Goal: Transaction & Acquisition: Book appointment/travel/reservation

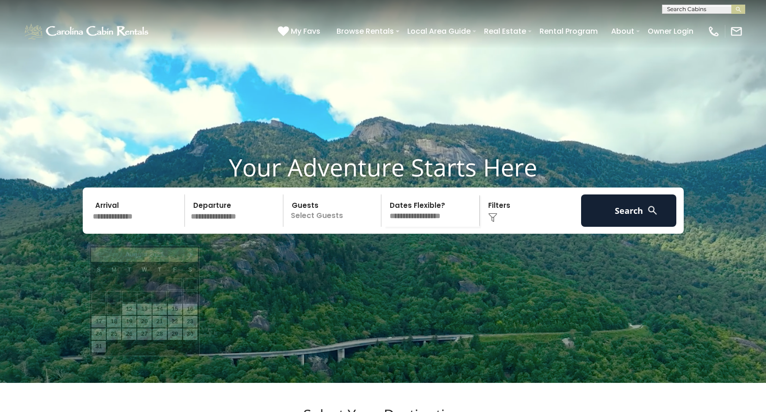
click at [125, 227] on input "text" at bounding box center [138, 211] width 96 height 32
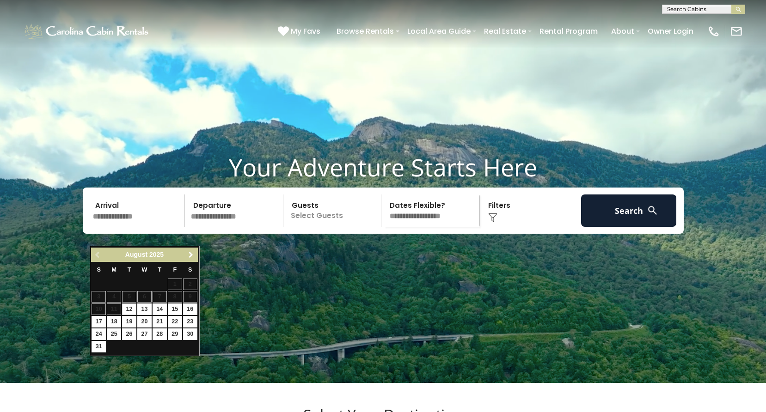
click at [194, 249] on link "Next" at bounding box center [191, 255] width 12 height 12
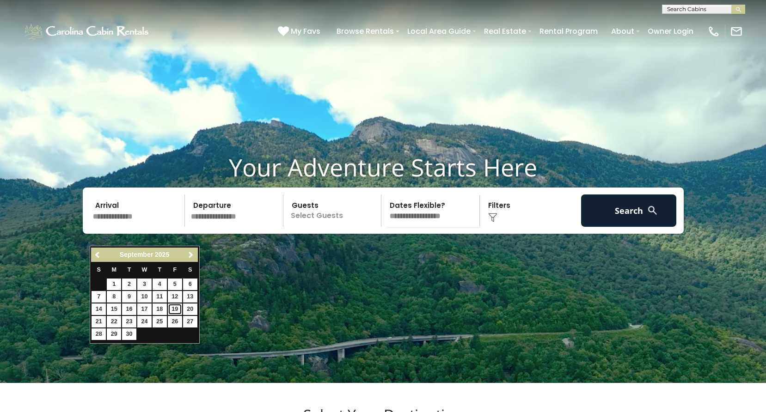
click at [177, 311] on link "19" at bounding box center [175, 310] width 14 height 12
type input "*******"
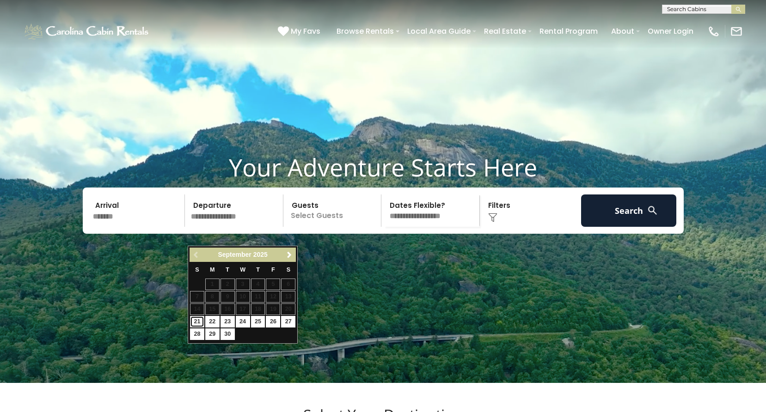
click at [198, 320] on link "21" at bounding box center [197, 322] width 14 height 12
type input "*******"
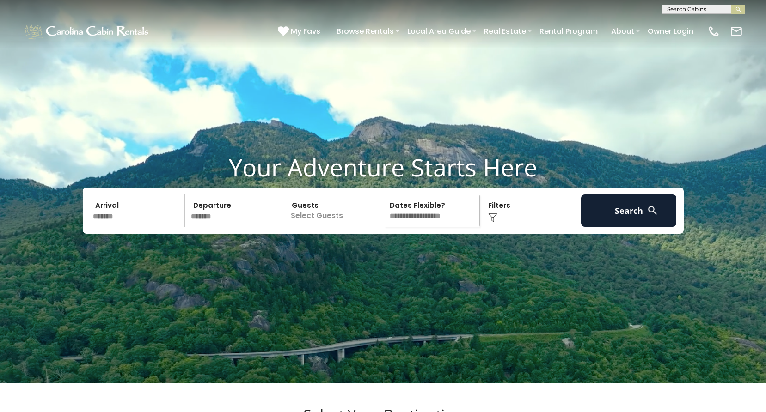
click at [346, 227] on p "Select Guests" at bounding box center [333, 211] width 95 height 32
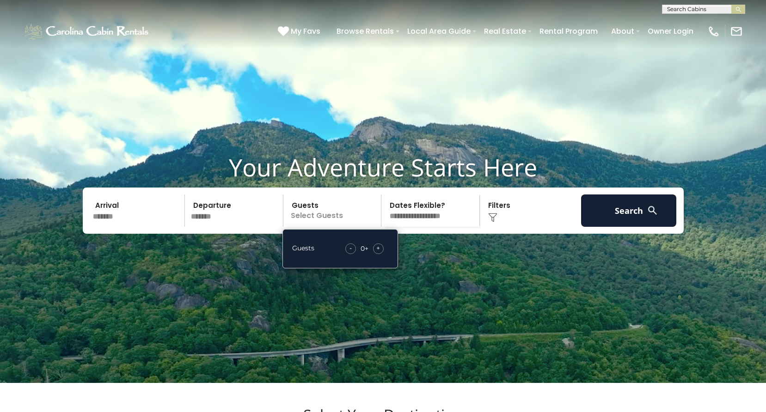
click at [374, 254] on div "+" at bounding box center [378, 249] width 11 height 11
click at [375, 254] on div "+" at bounding box center [378, 249] width 11 height 11
click at [442, 227] on select "**********" at bounding box center [431, 211] width 95 height 32
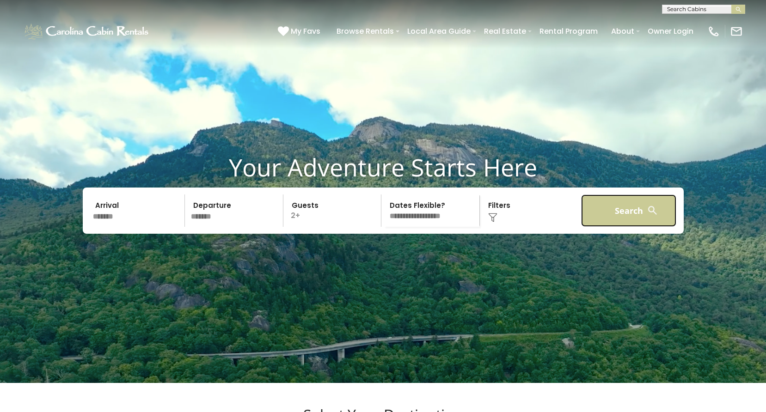
click at [610, 227] on button "Search" at bounding box center [629, 211] width 96 height 32
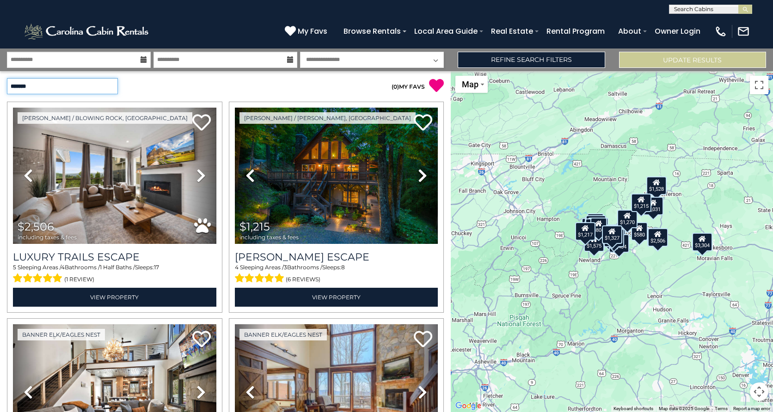
click at [106, 86] on select "**********" at bounding box center [62, 86] width 111 height 16
select select "*********"
click at [7, 78] on select "**********" at bounding box center [62, 86] width 111 height 16
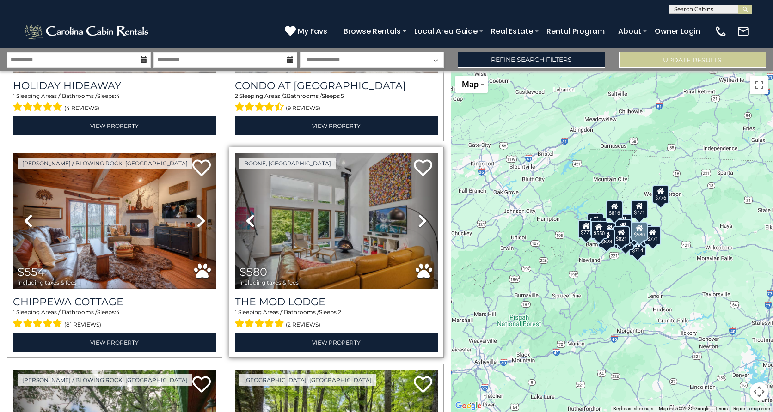
scroll to position [185, 0]
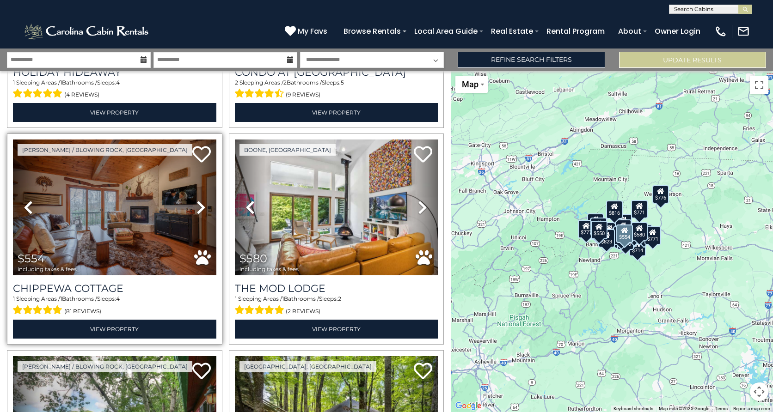
click at [200, 205] on icon at bounding box center [200, 207] width 9 height 15
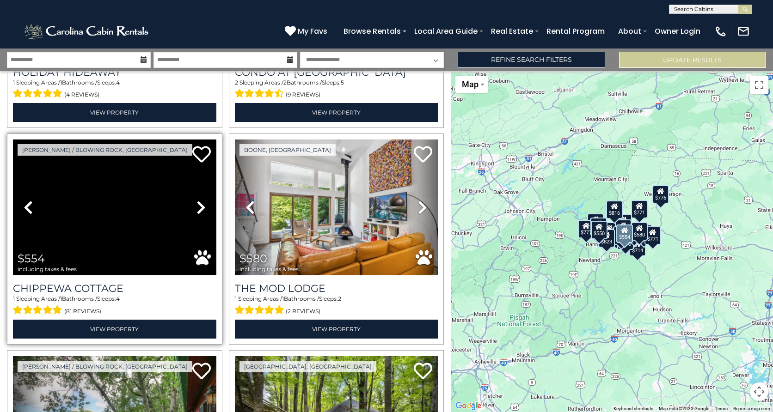
click at [200, 205] on icon at bounding box center [200, 207] width 9 height 15
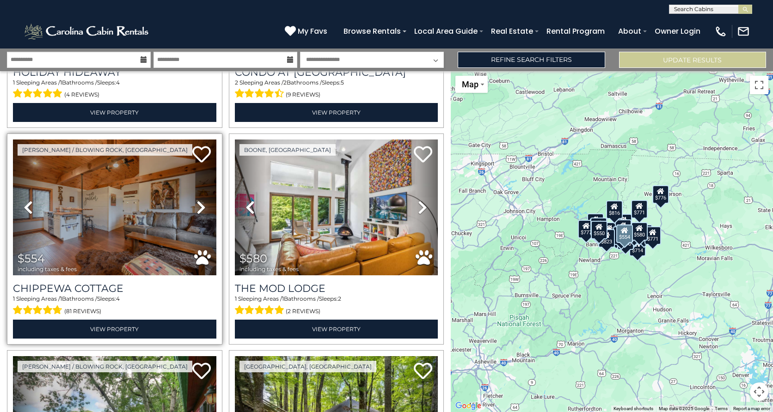
click at [200, 205] on icon at bounding box center [200, 207] width 9 height 15
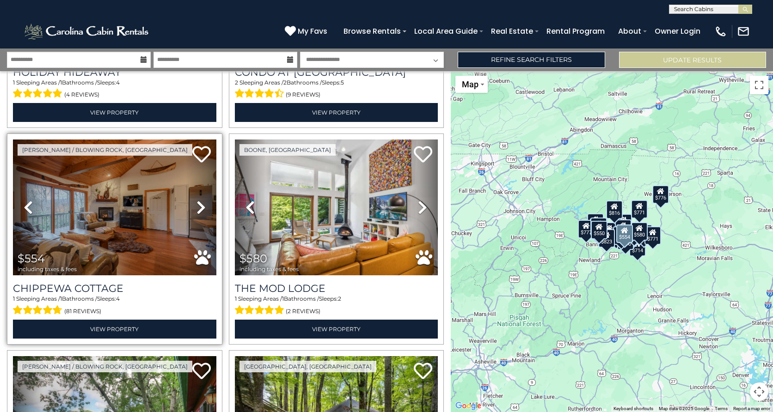
click at [200, 205] on icon at bounding box center [200, 207] width 9 height 15
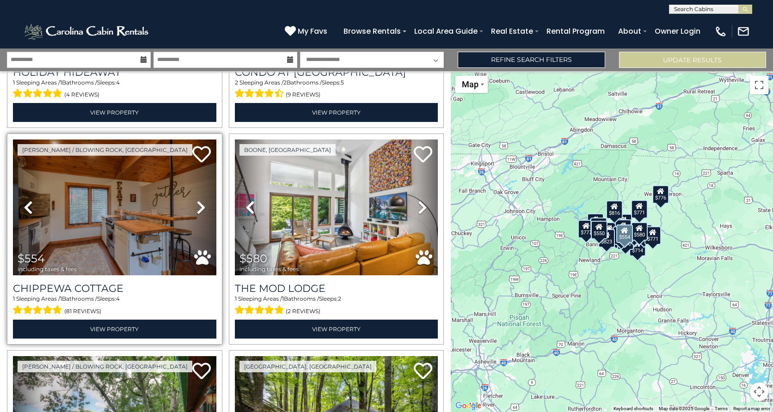
click at [200, 205] on icon at bounding box center [200, 207] width 9 height 15
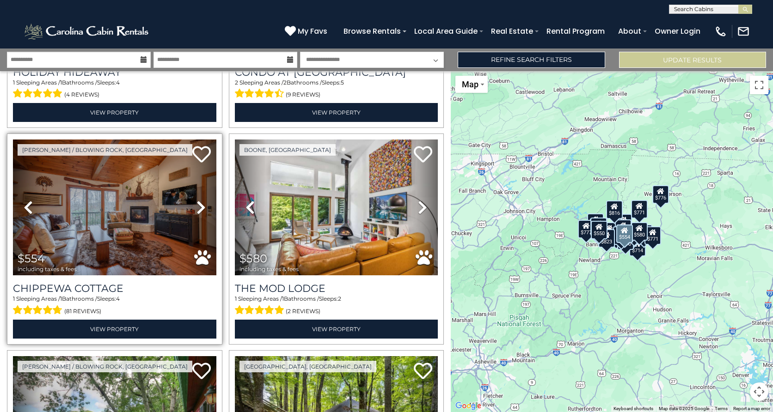
click at [200, 205] on icon at bounding box center [200, 207] width 9 height 15
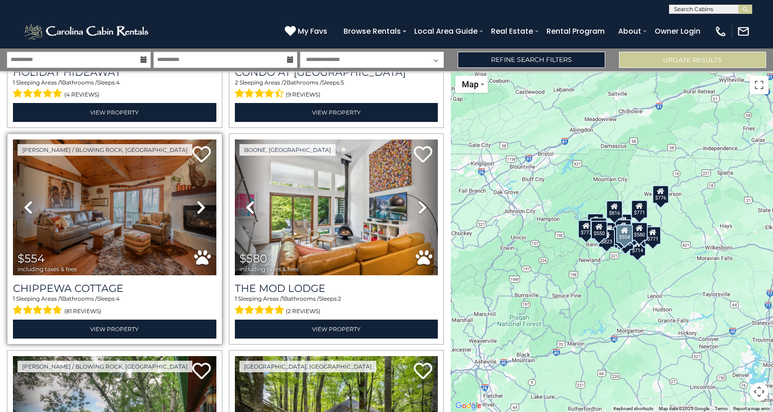
click at [200, 205] on icon at bounding box center [200, 207] width 9 height 15
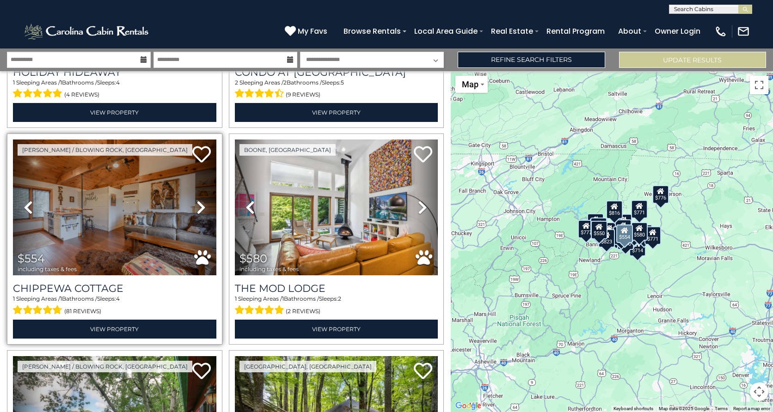
click at [189, 207] on link "Next" at bounding box center [201, 208] width 31 height 136
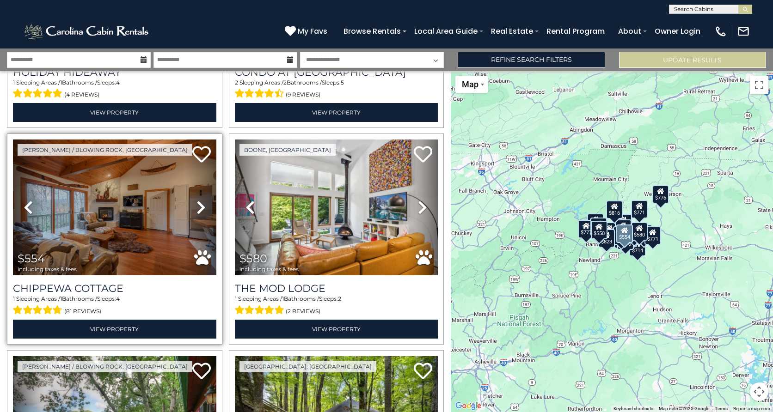
click at [189, 207] on link "Next" at bounding box center [201, 208] width 31 height 136
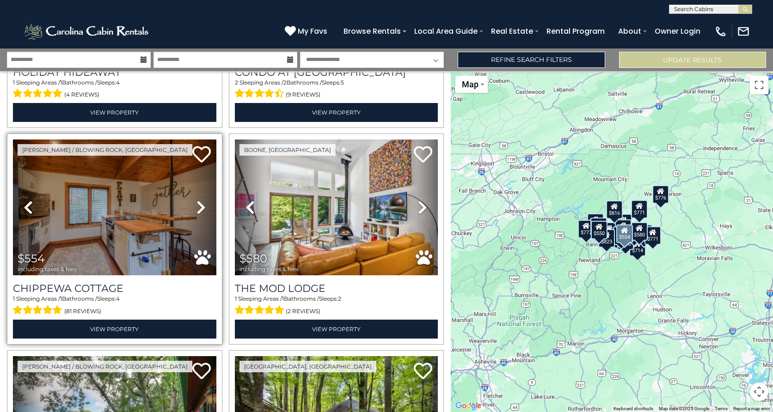
click at [191, 198] on link "Next" at bounding box center [201, 208] width 31 height 136
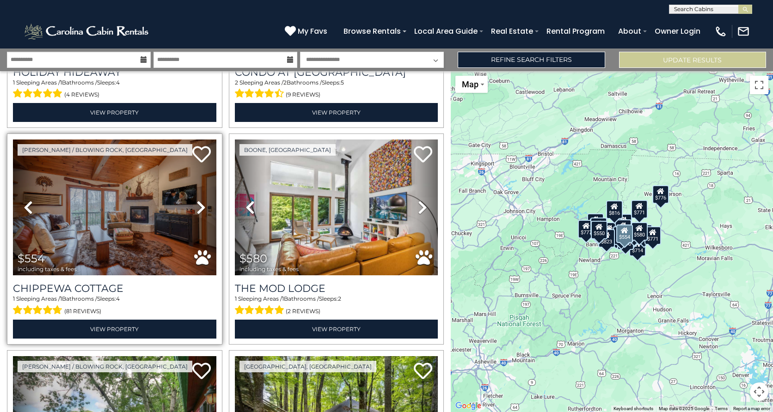
click at [191, 198] on link "Next" at bounding box center [201, 208] width 31 height 136
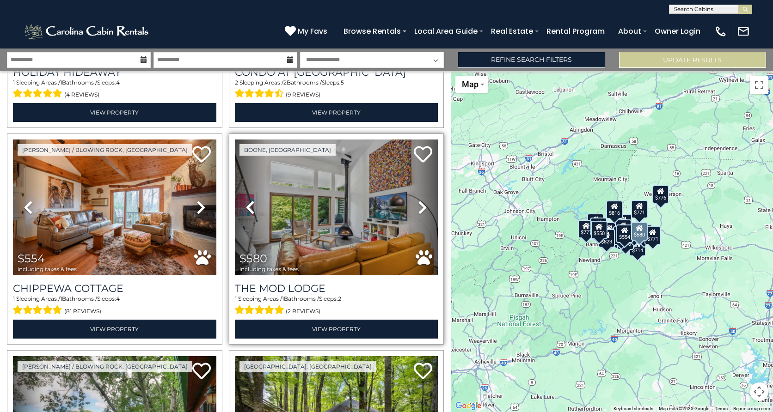
click at [411, 202] on link "Next" at bounding box center [422, 208] width 31 height 136
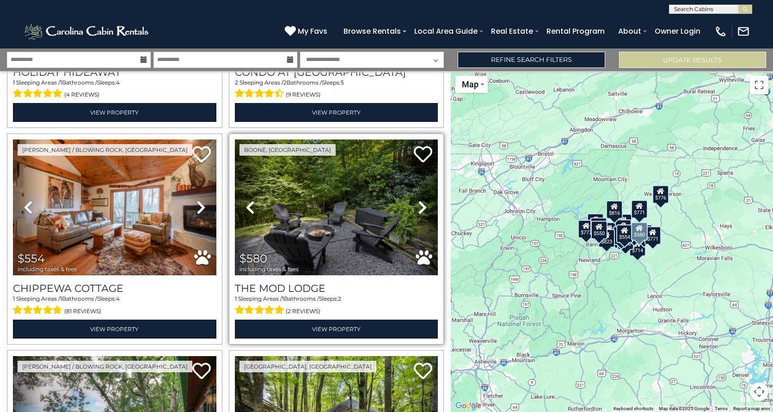
click at [412, 202] on link "Next" at bounding box center [422, 208] width 31 height 136
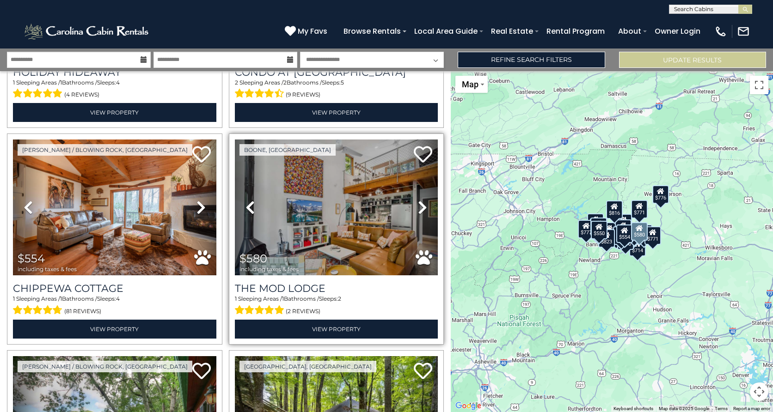
click at [412, 202] on link "Next" at bounding box center [422, 208] width 31 height 136
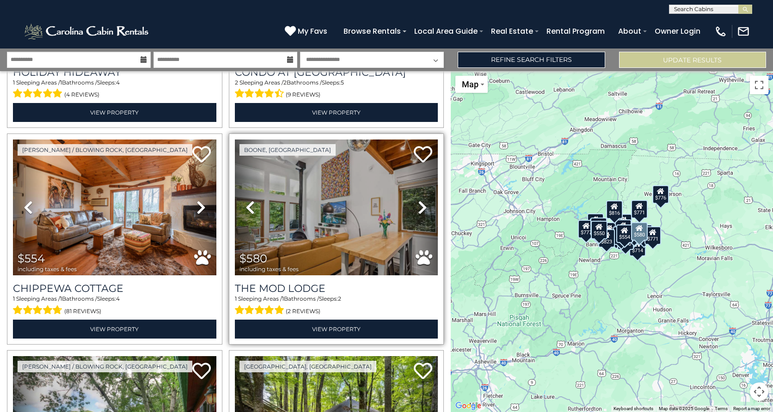
click at [412, 202] on link "Next" at bounding box center [422, 208] width 31 height 136
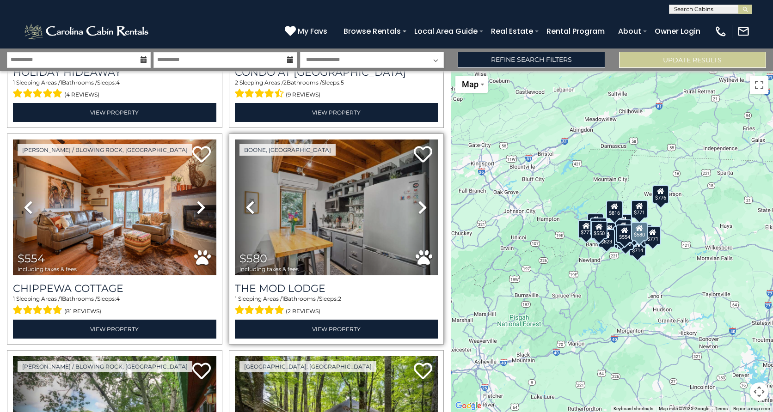
click at [418, 202] on icon at bounding box center [422, 207] width 9 height 15
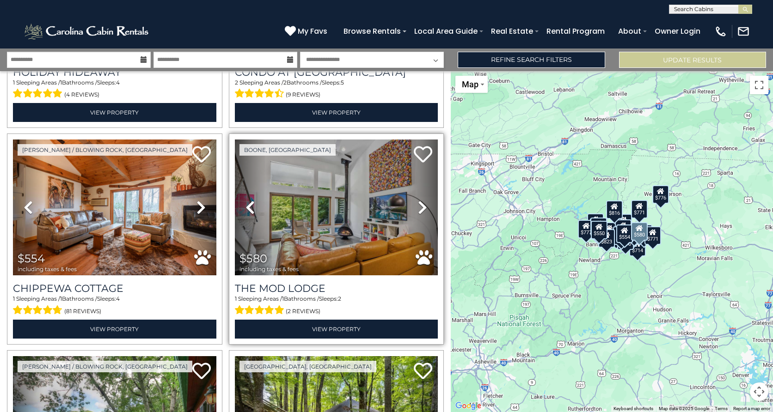
click at [418, 202] on icon at bounding box center [422, 207] width 9 height 15
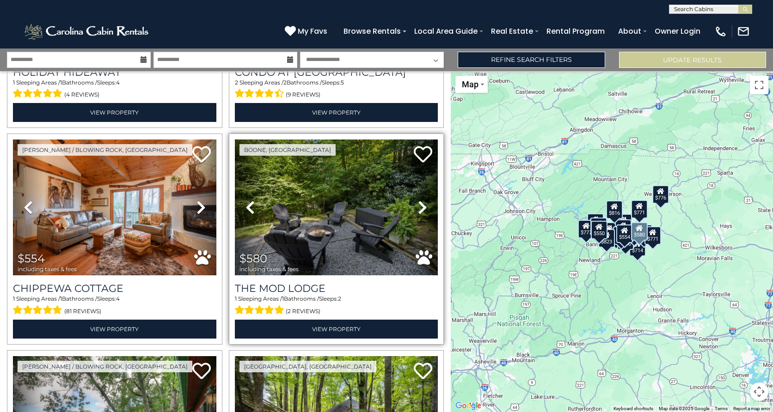
click at [418, 202] on icon at bounding box center [422, 207] width 9 height 15
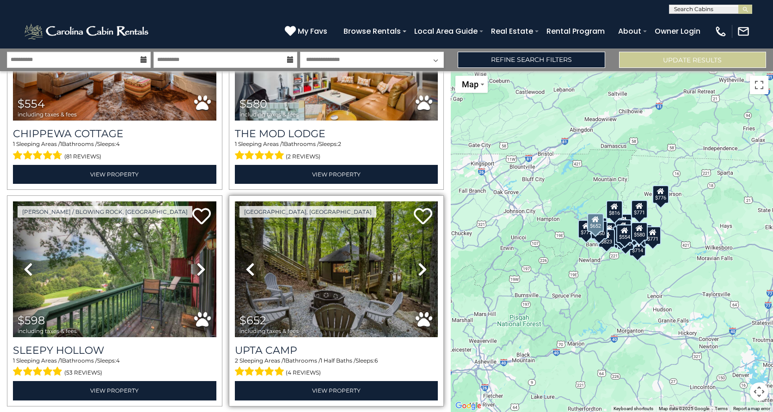
scroll to position [324, 0]
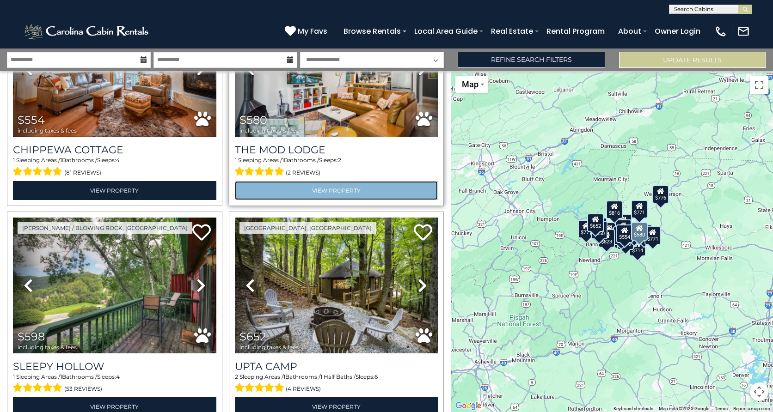
click at [336, 187] on link "View Property" at bounding box center [336, 190] width 203 height 19
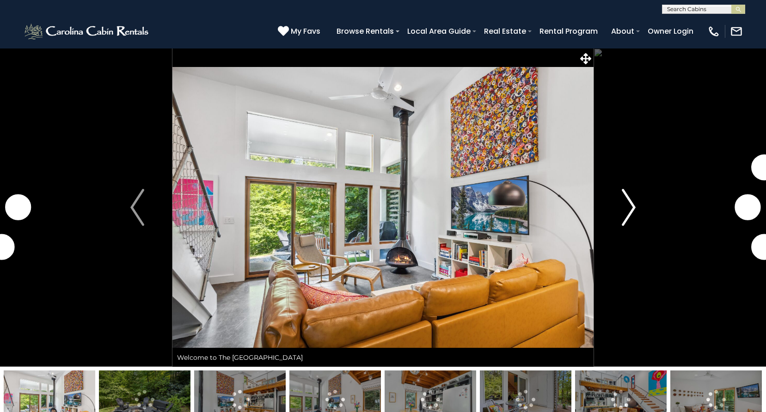
click at [628, 209] on img "Next" at bounding box center [629, 207] width 14 height 37
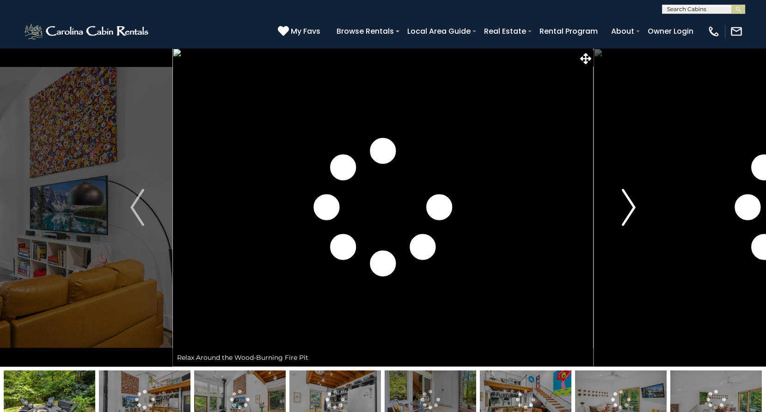
click at [628, 209] on img "Next" at bounding box center [629, 207] width 14 height 37
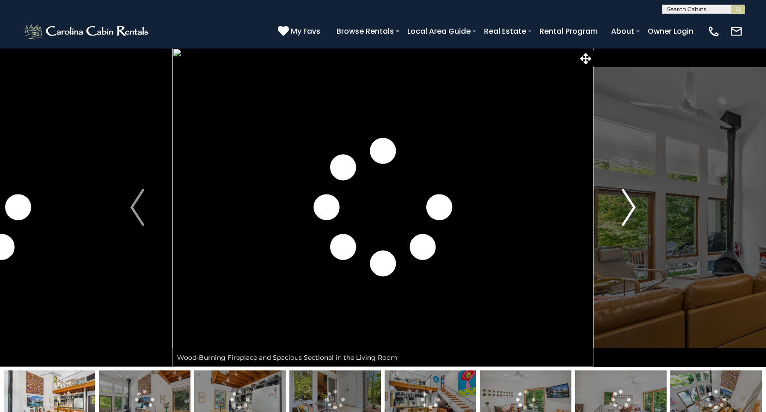
click at [628, 209] on img "Next" at bounding box center [629, 207] width 14 height 37
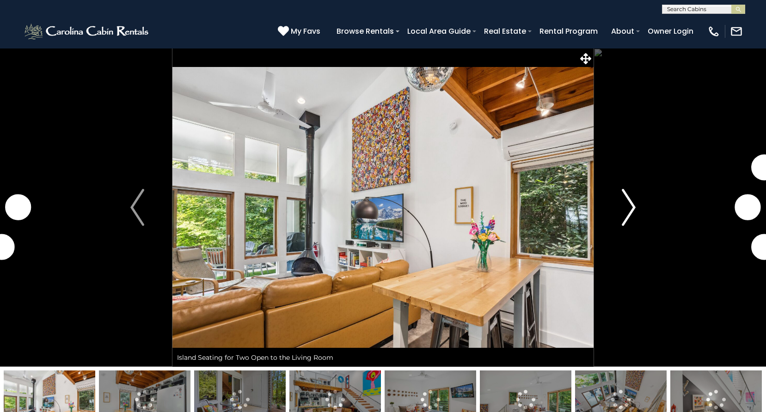
click at [628, 209] on img "Next" at bounding box center [629, 207] width 14 height 37
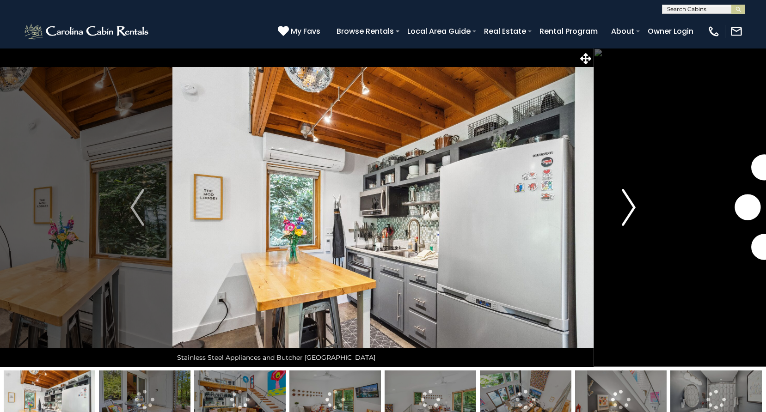
click at [628, 209] on img "Next" at bounding box center [629, 207] width 14 height 37
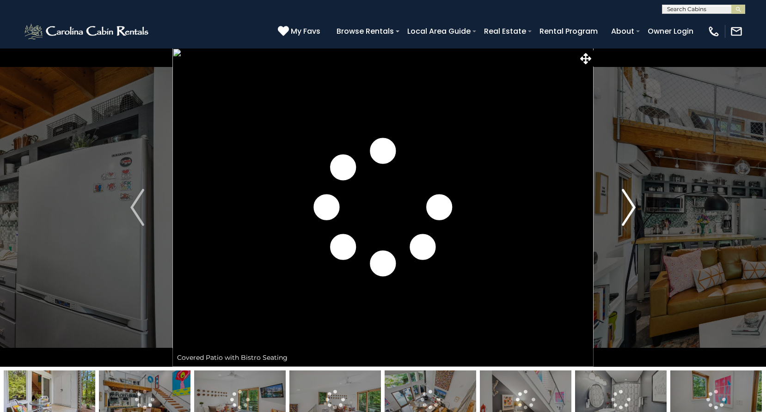
click at [628, 209] on img "Next" at bounding box center [629, 207] width 14 height 37
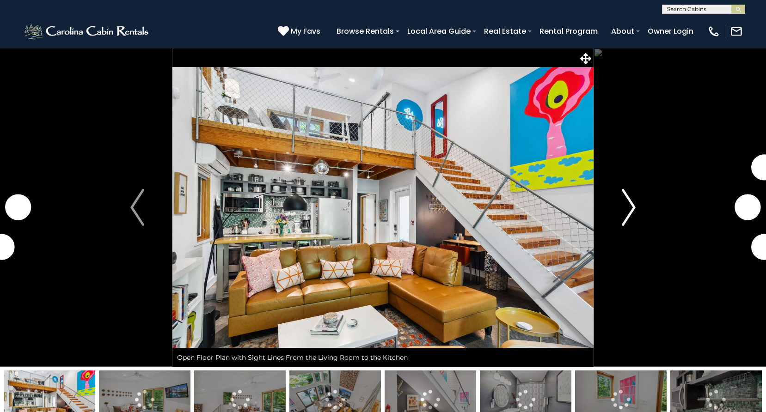
click at [628, 209] on img "Next" at bounding box center [629, 207] width 14 height 37
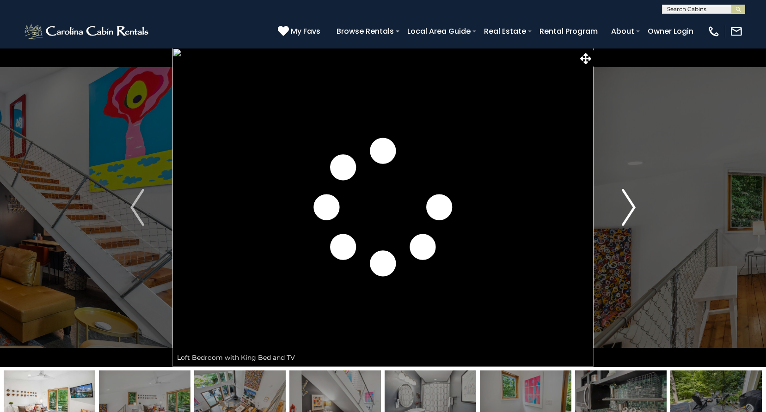
click at [628, 209] on img "Next" at bounding box center [629, 207] width 14 height 37
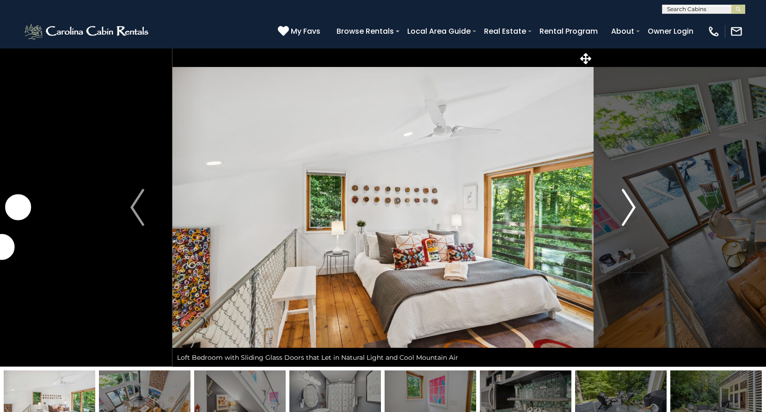
click at [628, 209] on img "Next" at bounding box center [629, 207] width 14 height 37
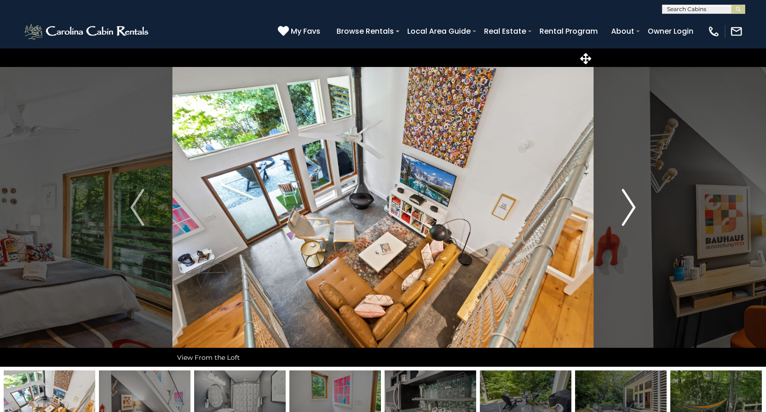
click at [628, 209] on img "Next" at bounding box center [629, 207] width 14 height 37
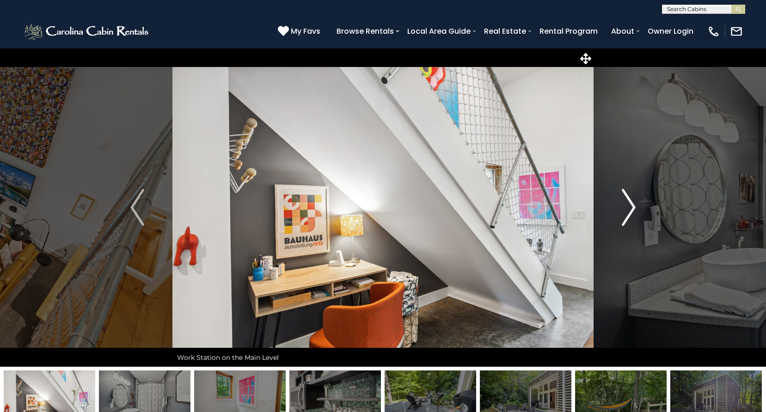
click at [628, 209] on img "Next" at bounding box center [629, 207] width 14 height 37
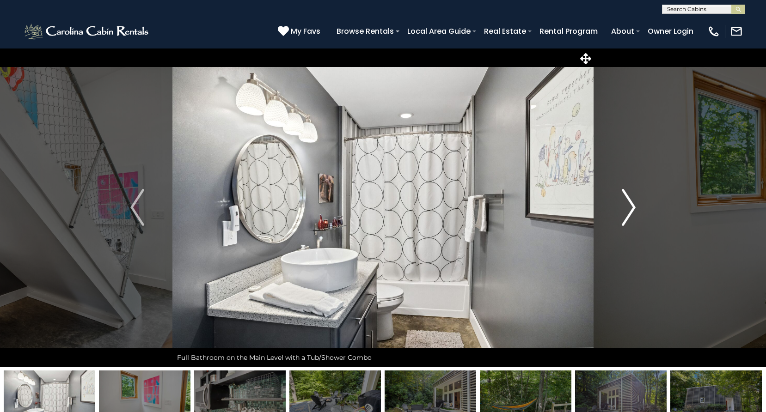
click at [628, 209] on img "Next" at bounding box center [629, 207] width 14 height 37
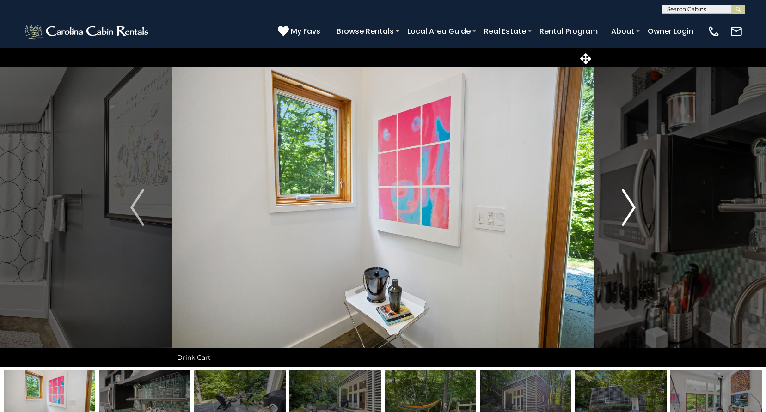
click at [625, 209] on img "Next" at bounding box center [629, 207] width 14 height 37
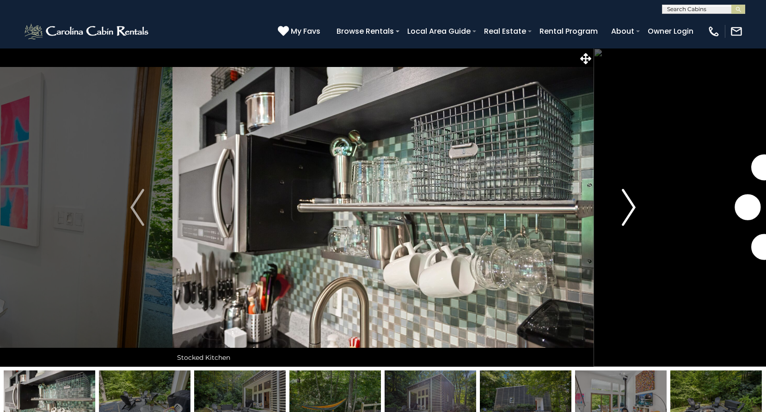
click at [625, 209] on img "Next" at bounding box center [629, 207] width 14 height 37
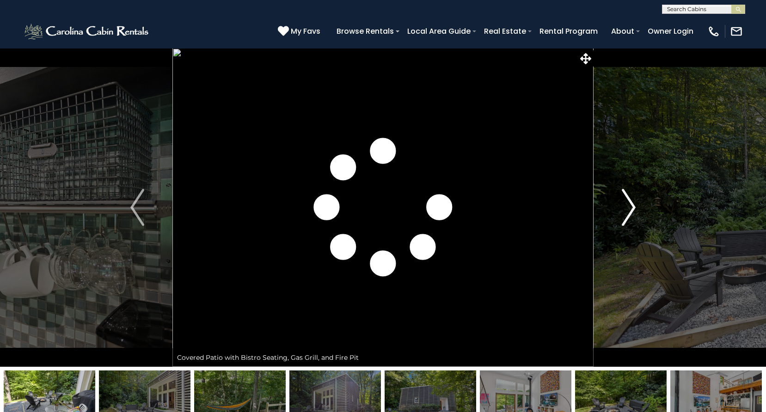
click at [625, 209] on img "Next" at bounding box center [629, 207] width 14 height 37
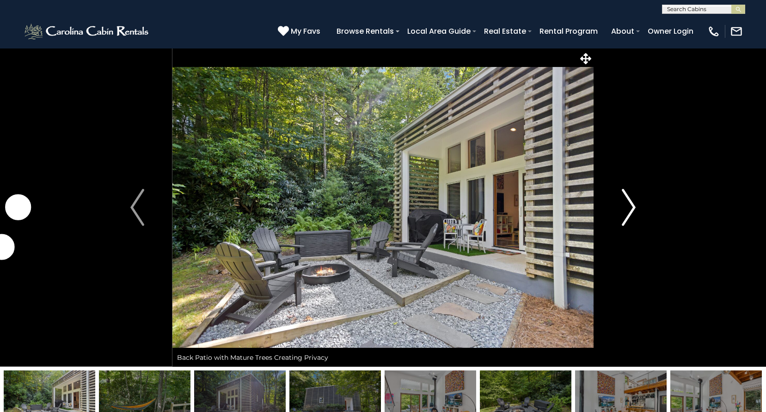
click at [625, 209] on img "Next" at bounding box center [629, 207] width 14 height 37
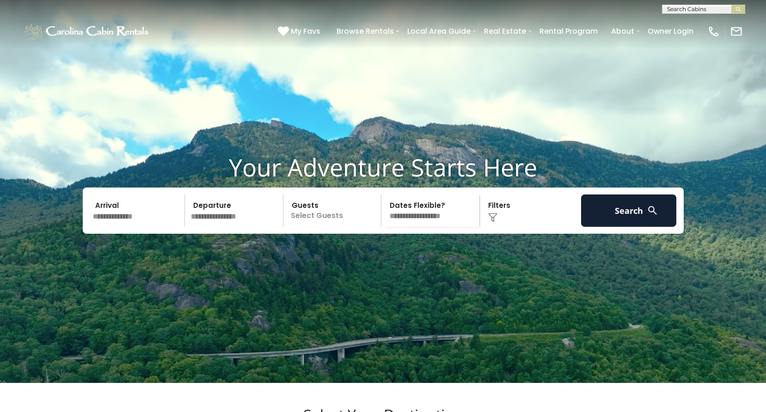
click at [158, 227] on input "text" at bounding box center [138, 211] width 96 height 32
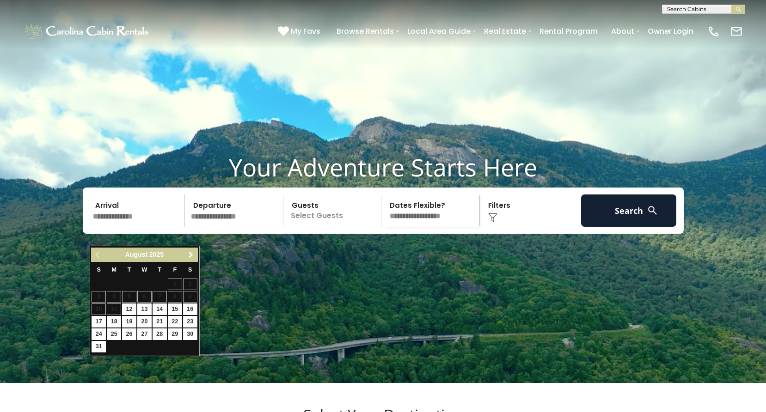
click at [194, 255] on span "Next" at bounding box center [190, 254] width 7 height 7
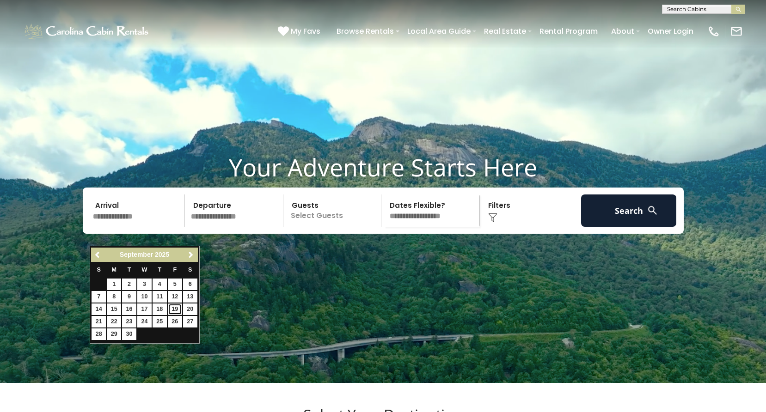
click at [176, 308] on link "19" at bounding box center [175, 310] width 14 height 12
type input "*******"
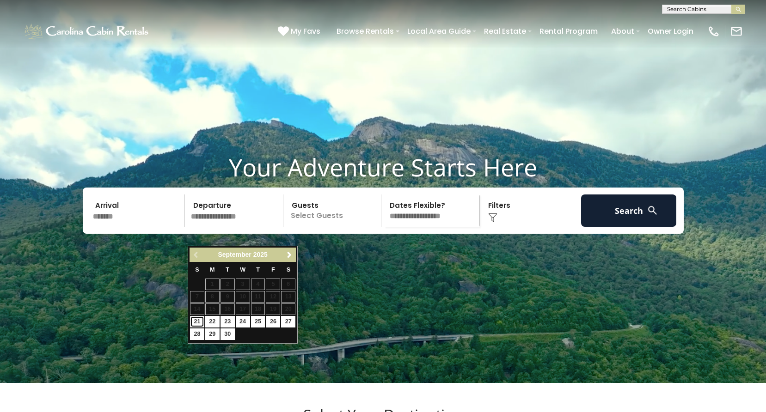
click at [201, 323] on link "21" at bounding box center [197, 322] width 14 height 12
type input "*******"
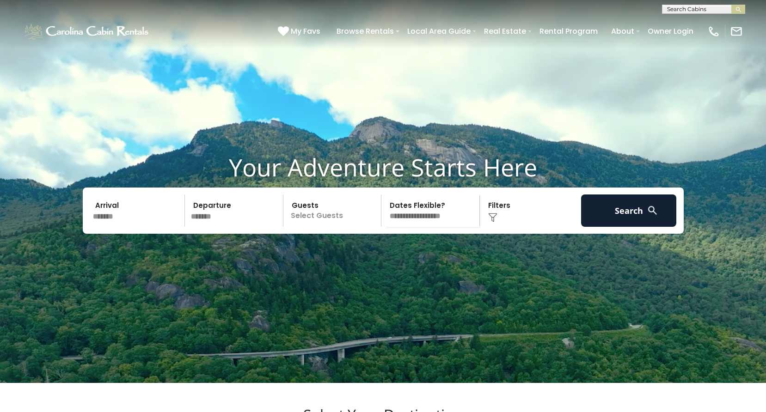
click at [338, 227] on p "Select Guests" at bounding box center [333, 211] width 95 height 32
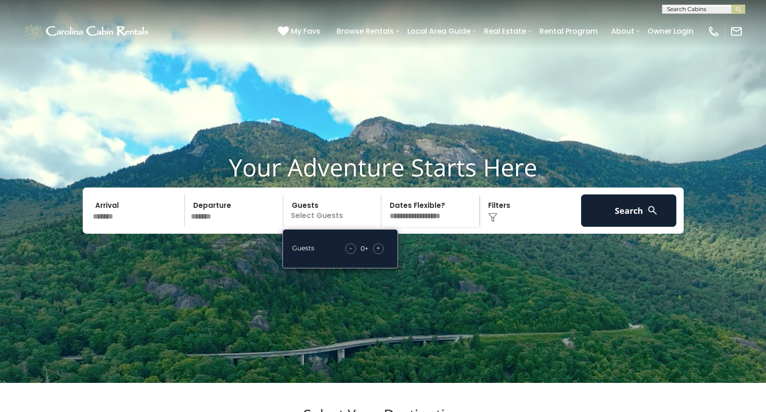
click at [378, 253] on span "+" at bounding box center [378, 248] width 4 height 9
click at [619, 227] on button "Search" at bounding box center [629, 211] width 96 height 32
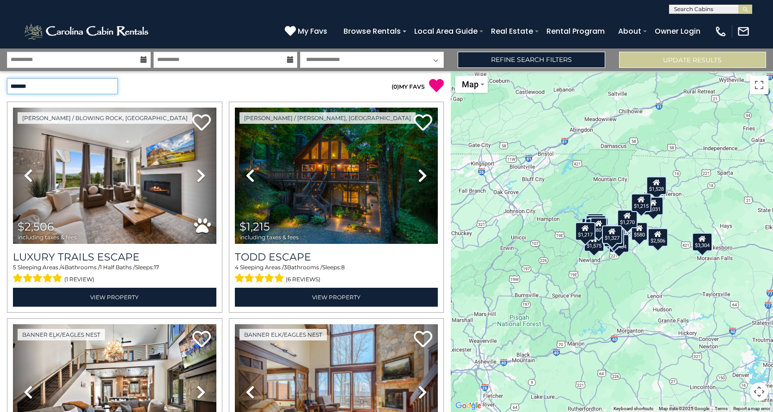
click at [105, 86] on select "**********" at bounding box center [62, 86] width 111 height 16
select select "*********"
click at [7, 78] on select "**********" at bounding box center [62, 86] width 111 height 16
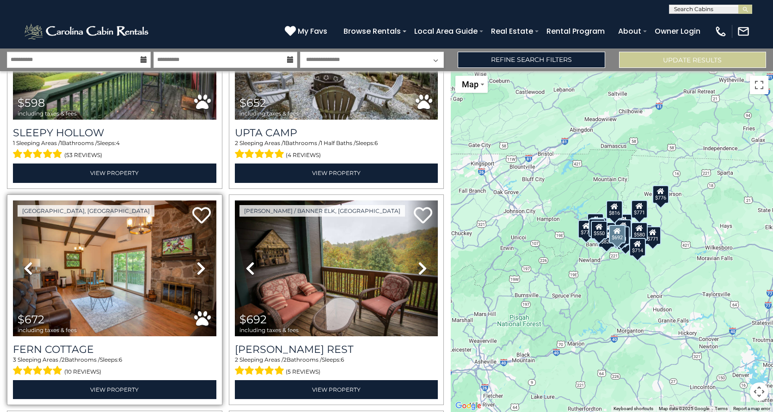
scroll to position [555, 0]
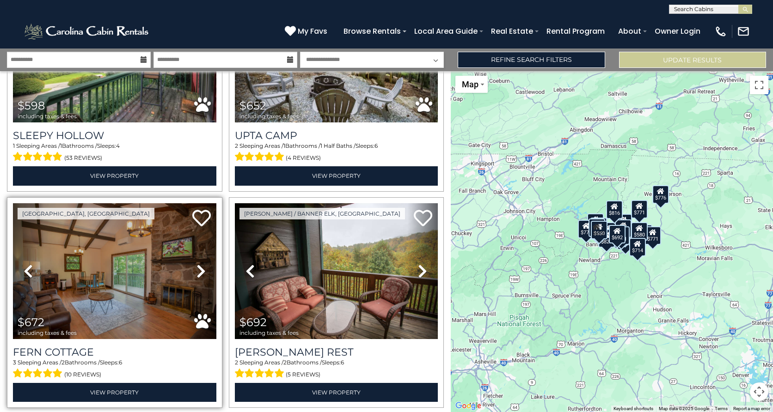
click at [196, 266] on icon at bounding box center [200, 271] width 9 height 15
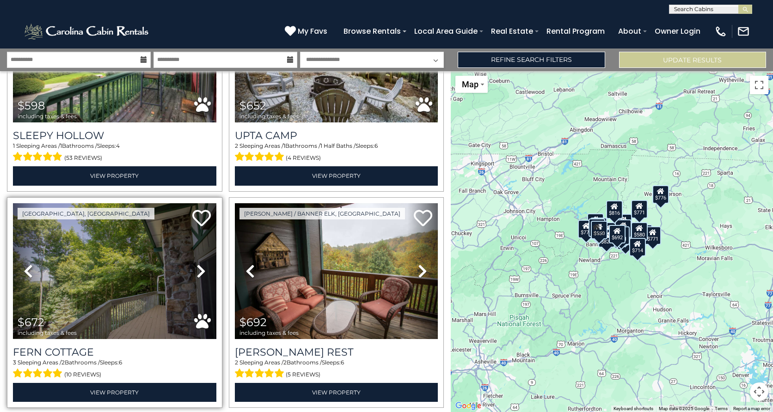
click at [196, 266] on icon at bounding box center [200, 271] width 9 height 15
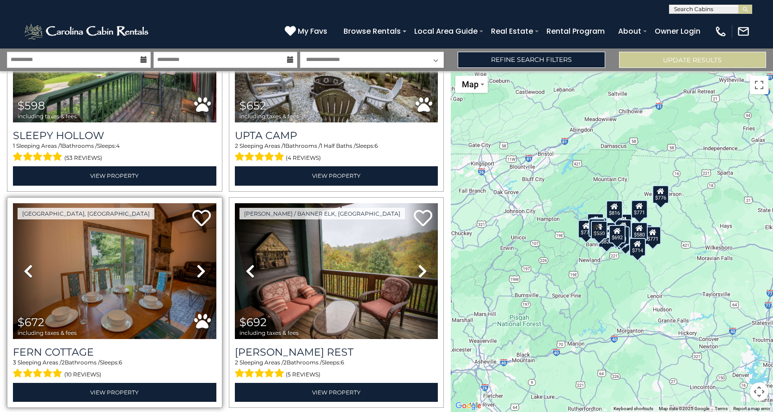
click at [196, 266] on icon at bounding box center [200, 271] width 9 height 15
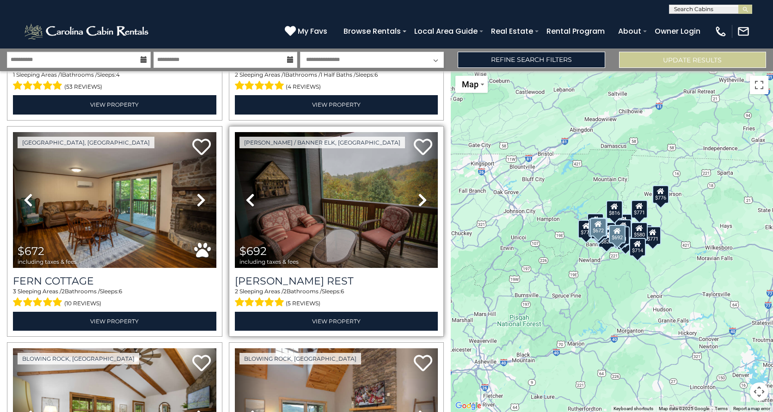
scroll to position [832, 0]
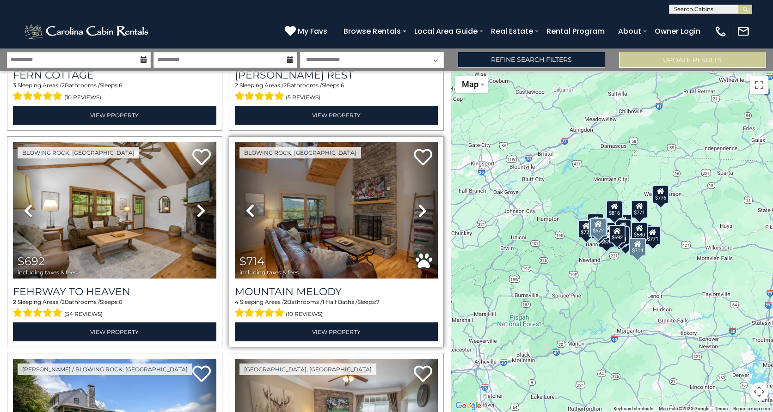
click at [420, 204] on icon at bounding box center [422, 210] width 9 height 15
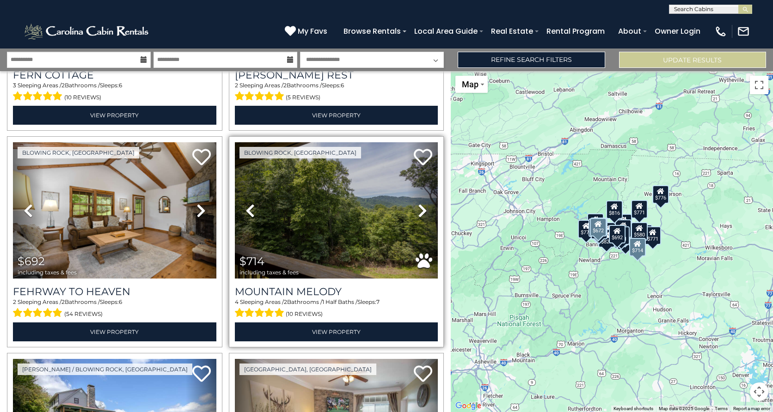
click at [420, 204] on icon at bounding box center [422, 210] width 9 height 15
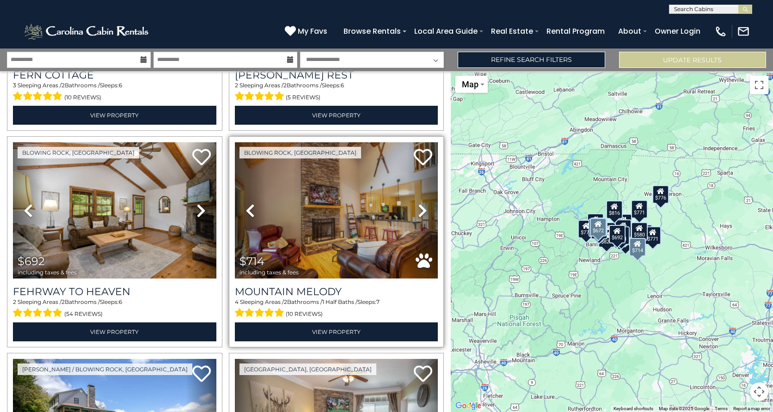
click at [420, 204] on icon at bounding box center [422, 210] width 9 height 15
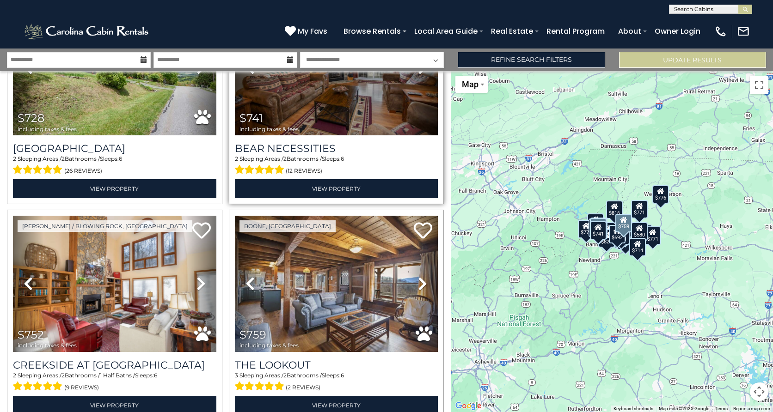
scroll to position [1202, 0]
